Goal: Task Accomplishment & Management: Use online tool/utility

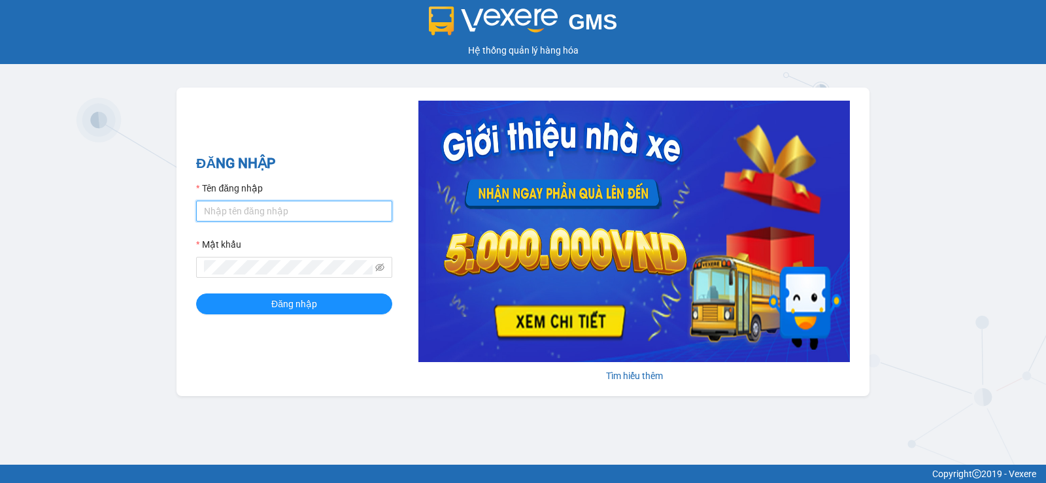
drag, startPoint x: 253, startPoint y: 204, endPoint x: 247, endPoint y: 207, distance: 6.7
click at [251, 207] on input "Tên đăng nhập" at bounding box center [294, 211] width 196 height 21
type input "doan.thaochau"
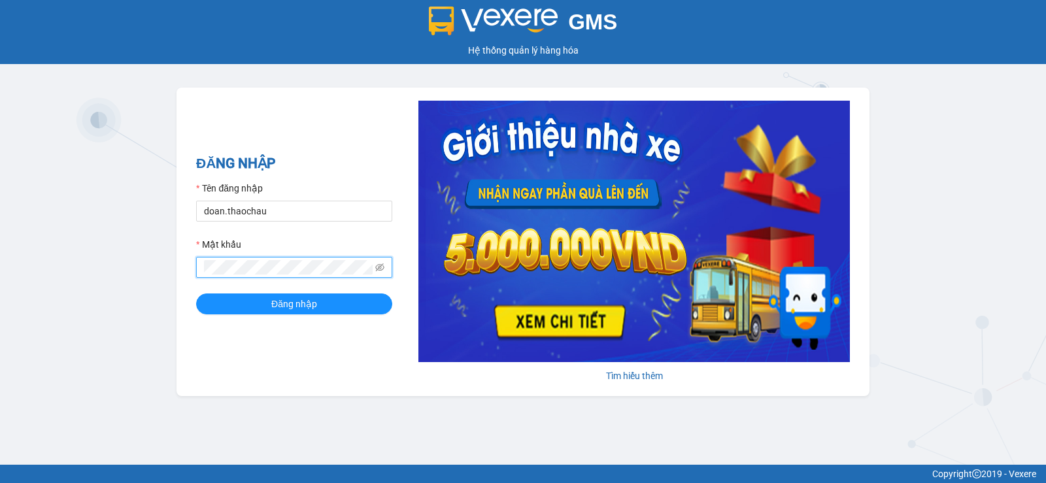
click at [196, 293] on button "Đăng nhập" at bounding box center [294, 303] width 196 height 21
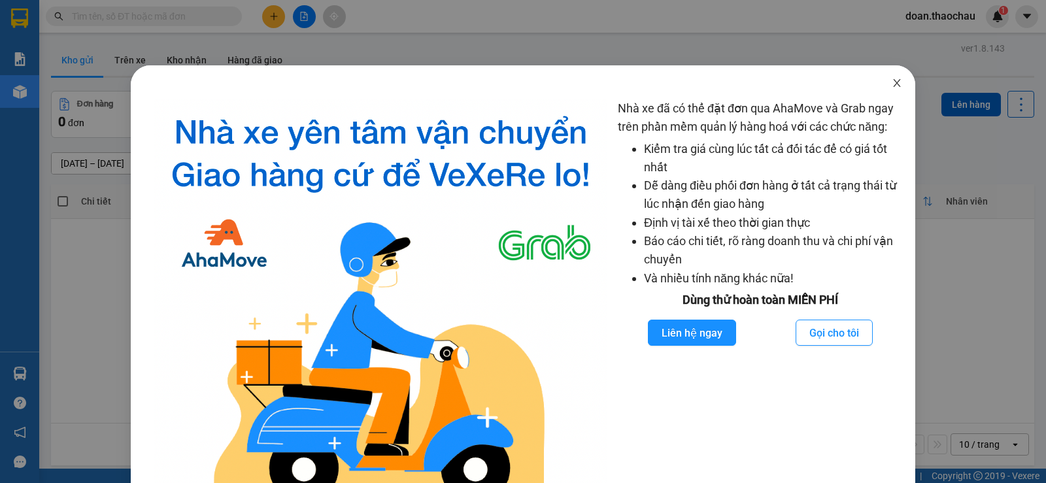
click at [888, 77] on span "Close" at bounding box center [896, 83] width 37 height 37
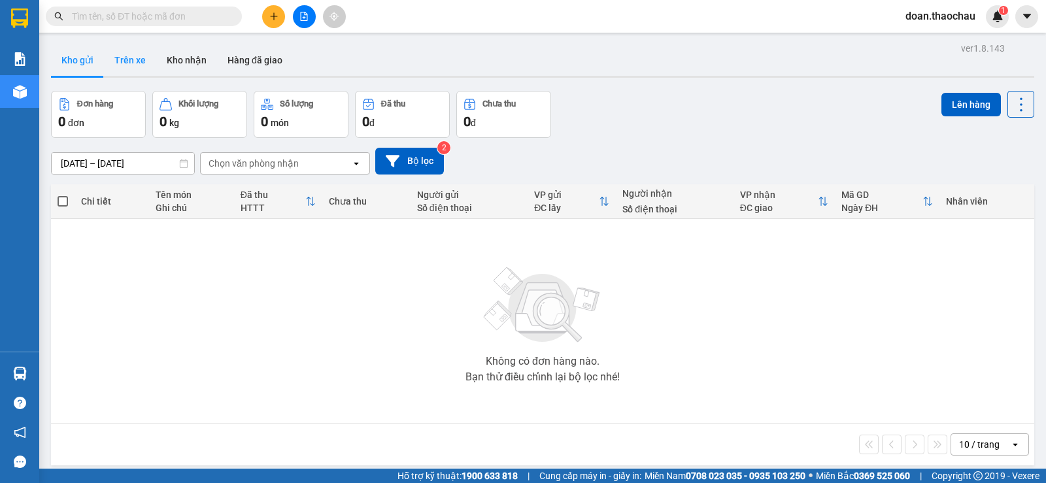
click at [134, 55] on button "Trên xe" at bounding box center [130, 59] width 52 height 31
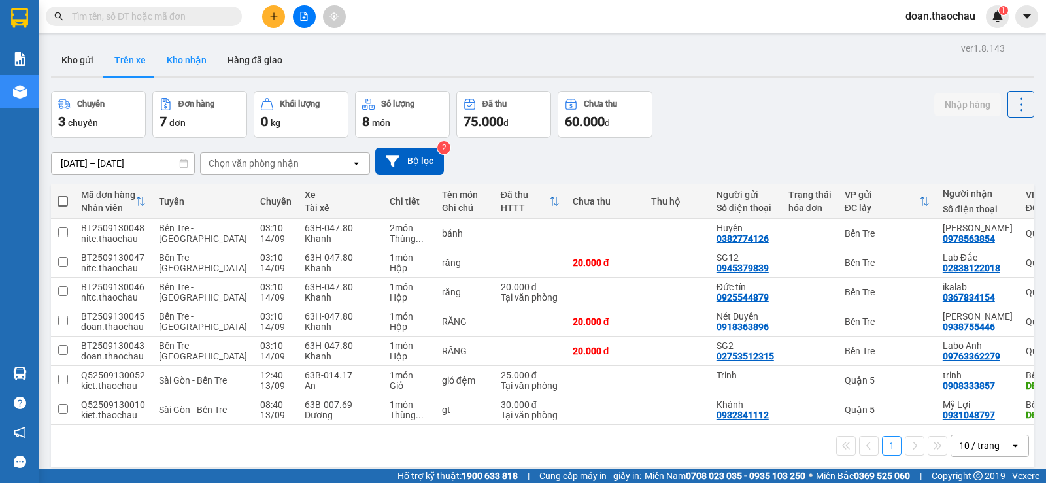
click at [203, 61] on button "Kho nhận" at bounding box center [186, 59] width 61 height 31
type input "08/09/2025 – 14/09/2025"
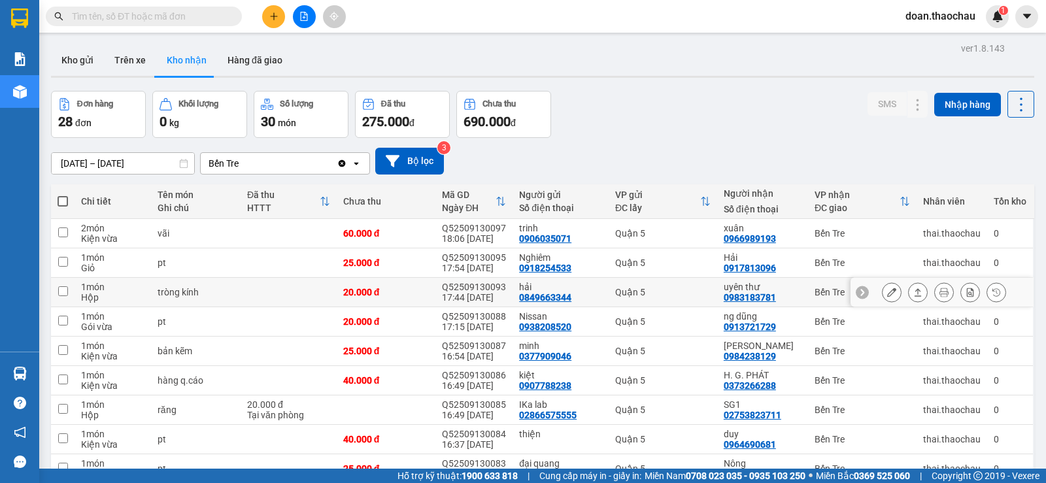
scroll to position [98, 0]
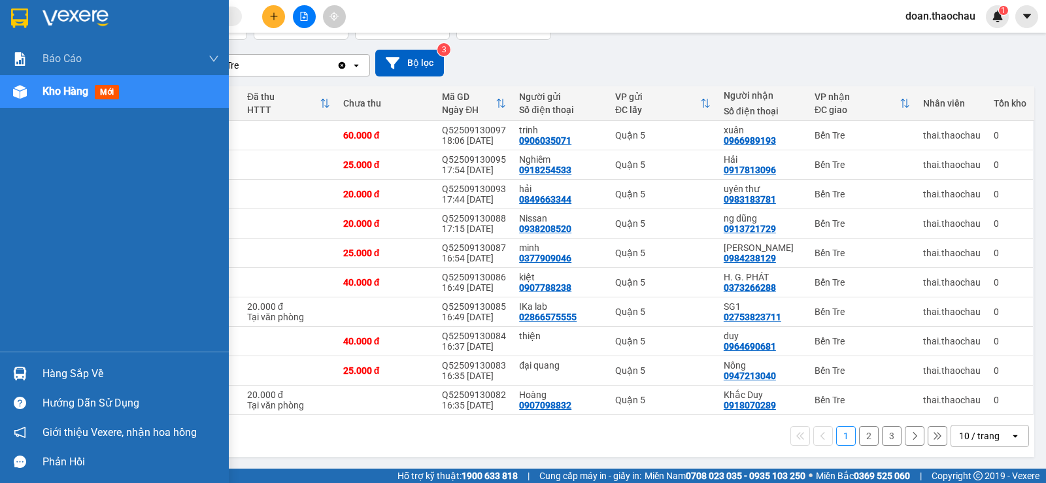
click at [78, 373] on div "Hàng sắp về" at bounding box center [130, 374] width 176 height 20
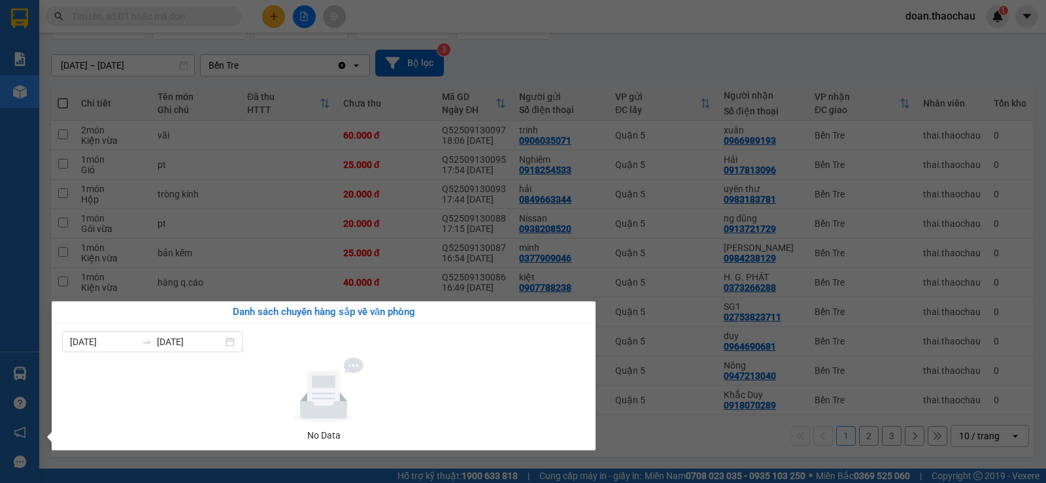
click at [685, 19] on section "Kết quả tìm kiếm ( 0 ) Bộ lọc No Data doan.thaochau 1 Báo cáo Báo cáo dòng tiền…" at bounding box center [523, 241] width 1046 height 483
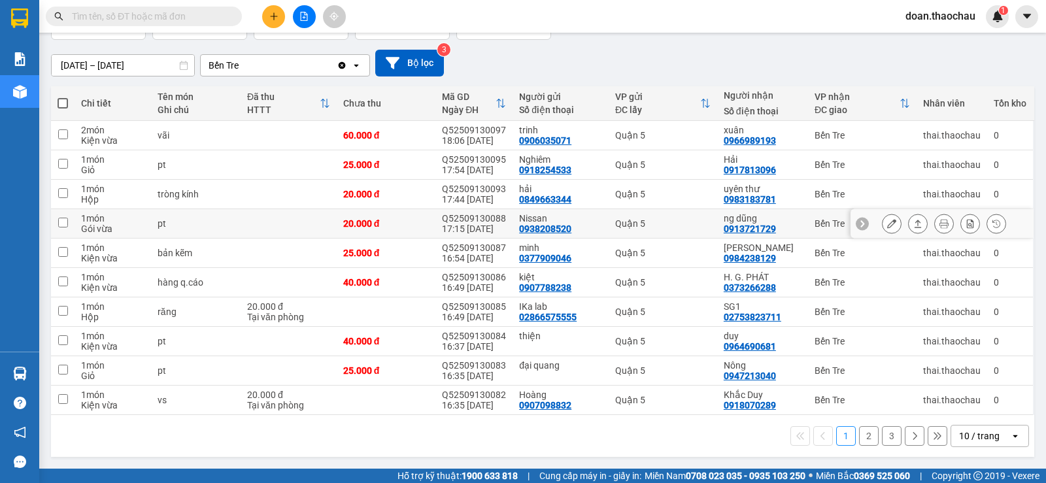
scroll to position [0, 0]
